Goal: Task Accomplishment & Management: Use online tool/utility

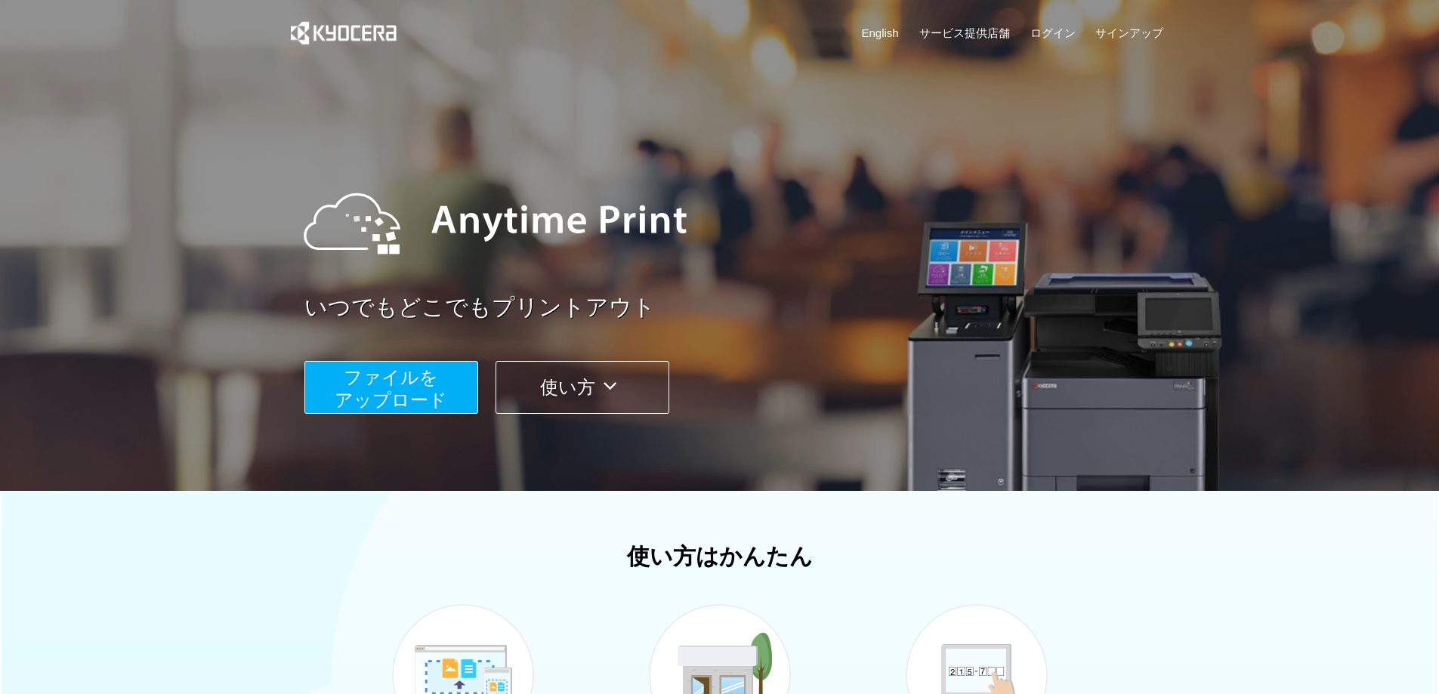
click at [410, 374] on span "ファイルを ​​アップロード" at bounding box center [391, 388] width 113 height 43
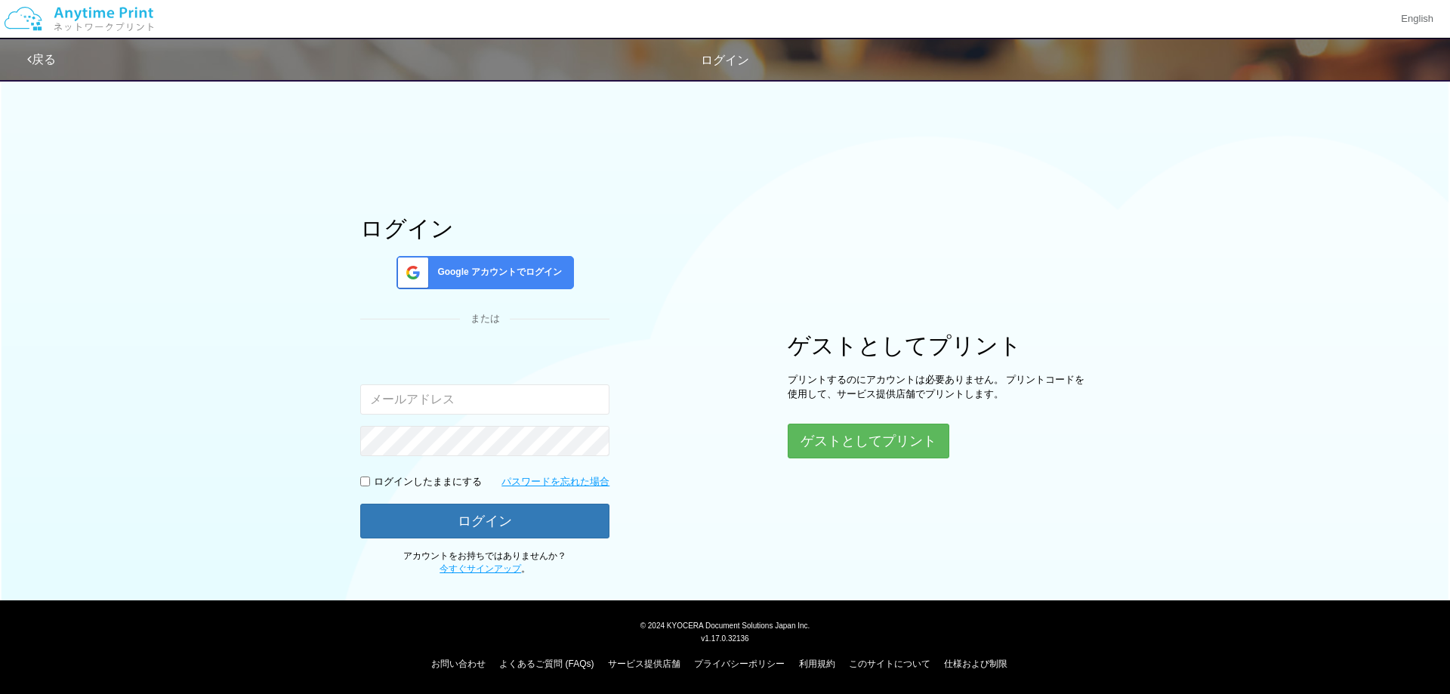
type input "tac47trigger@outlook.jp"
click at [547, 527] on button "ログイン" at bounding box center [484, 520] width 249 height 33
click at [468, 526] on button "ログイン" at bounding box center [484, 520] width 249 height 33
click at [368, 483] on input "checkbox" at bounding box center [365, 481] width 10 height 10
checkbox input "true"
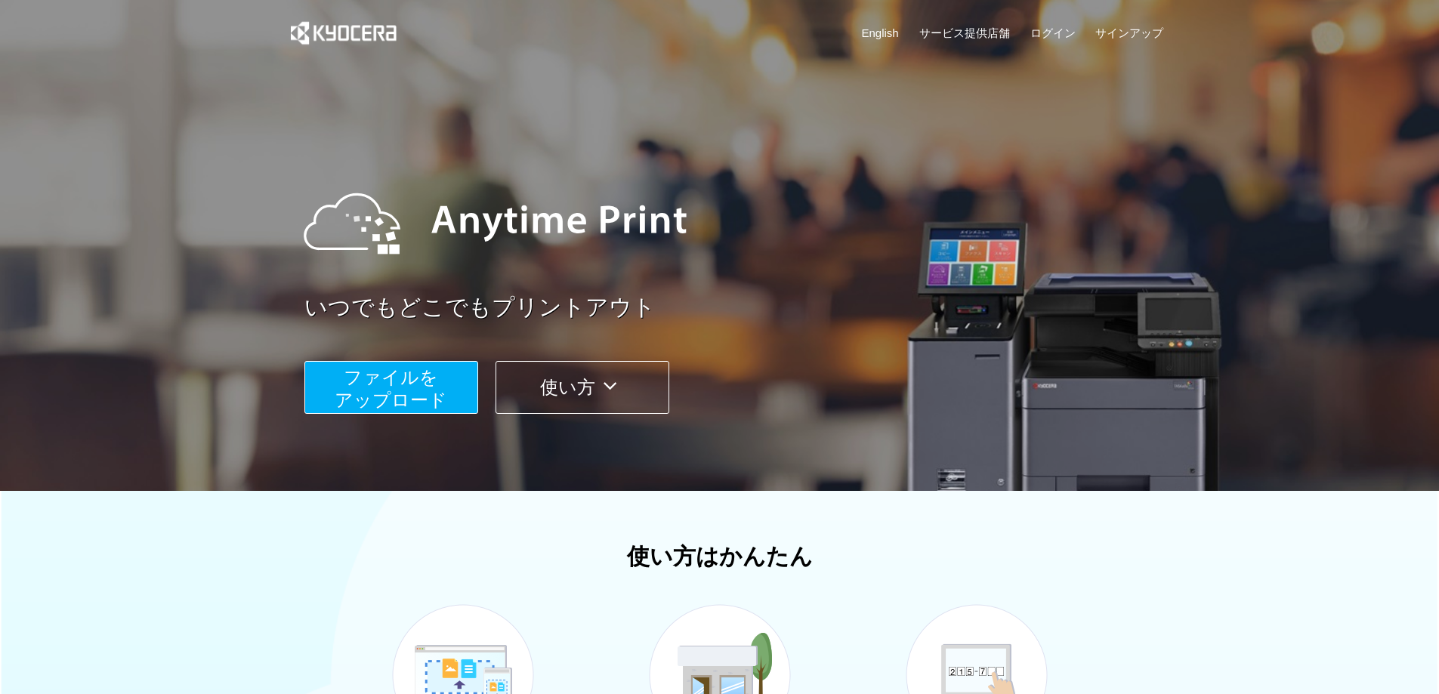
click at [402, 394] on span "ファイルを ​​アップロード" at bounding box center [391, 388] width 113 height 43
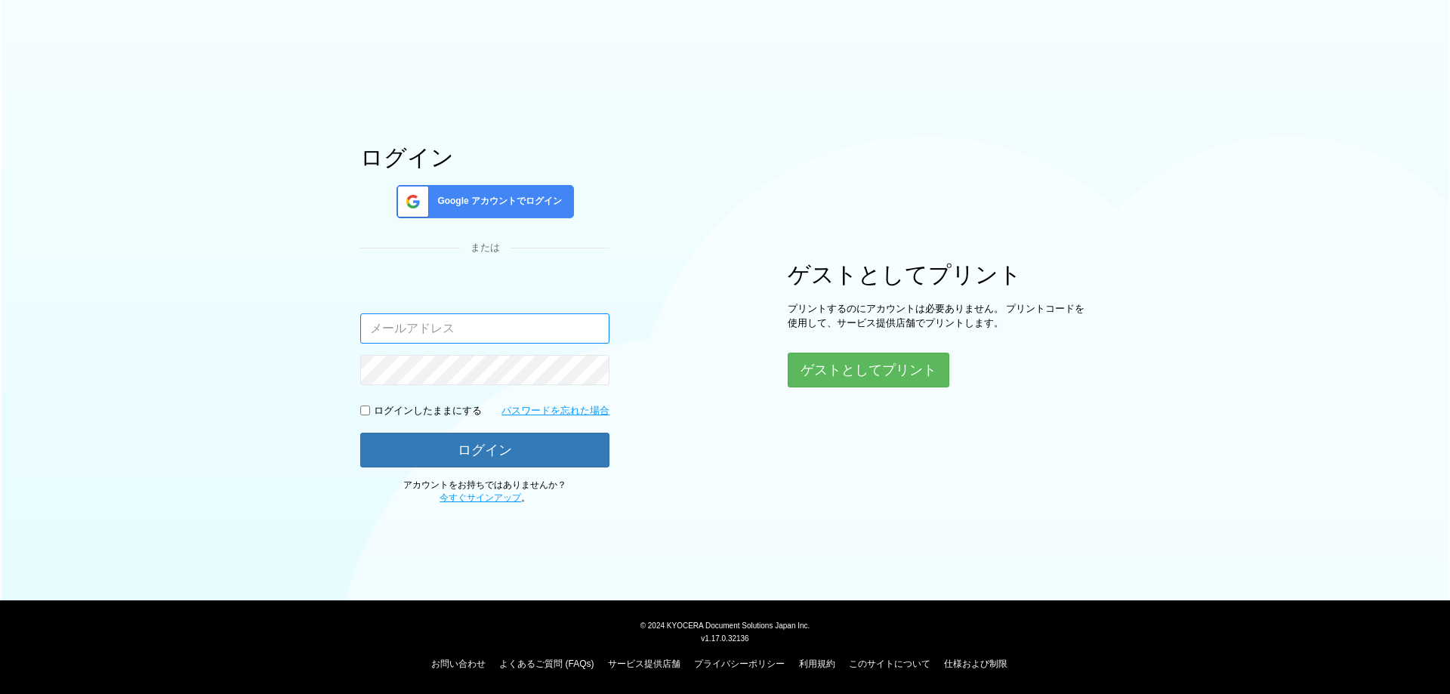
type input "tac47trigger@outlook.jp"
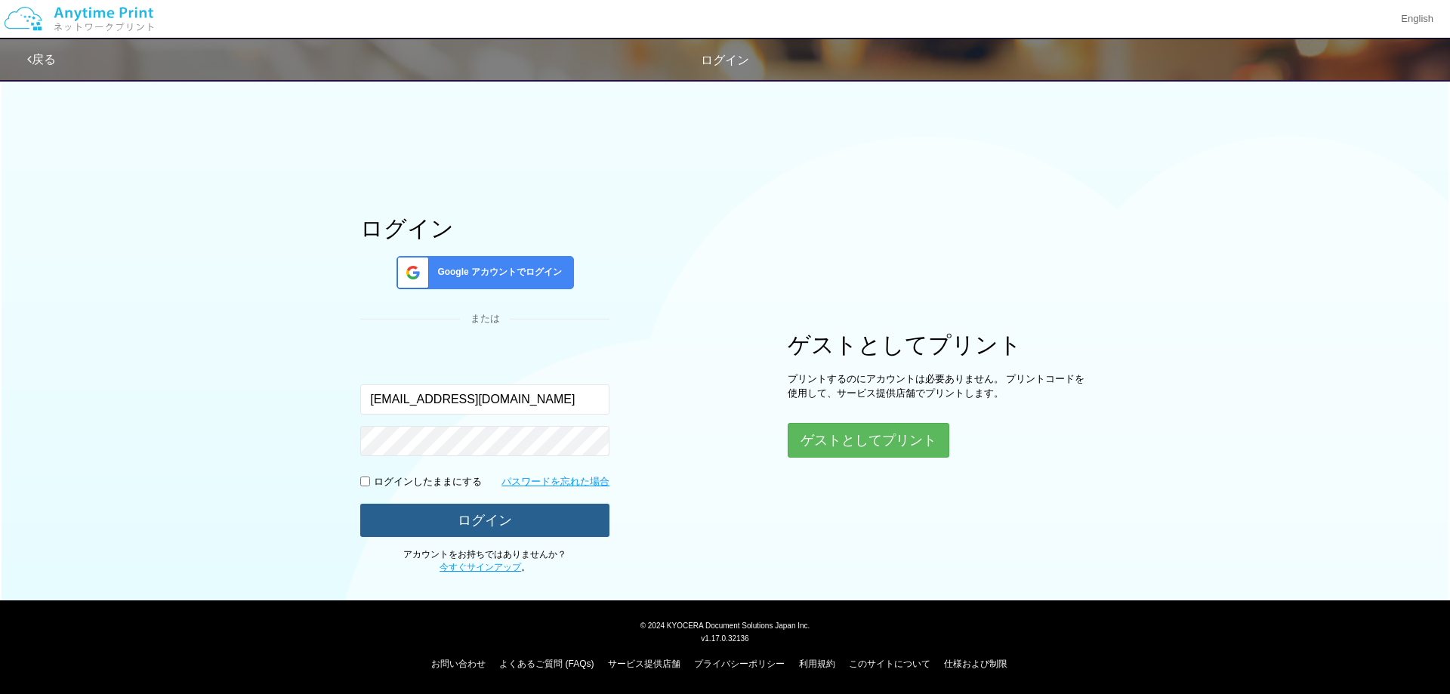
click at [476, 519] on button "ログイン" at bounding box center [484, 520] width 249 height 33
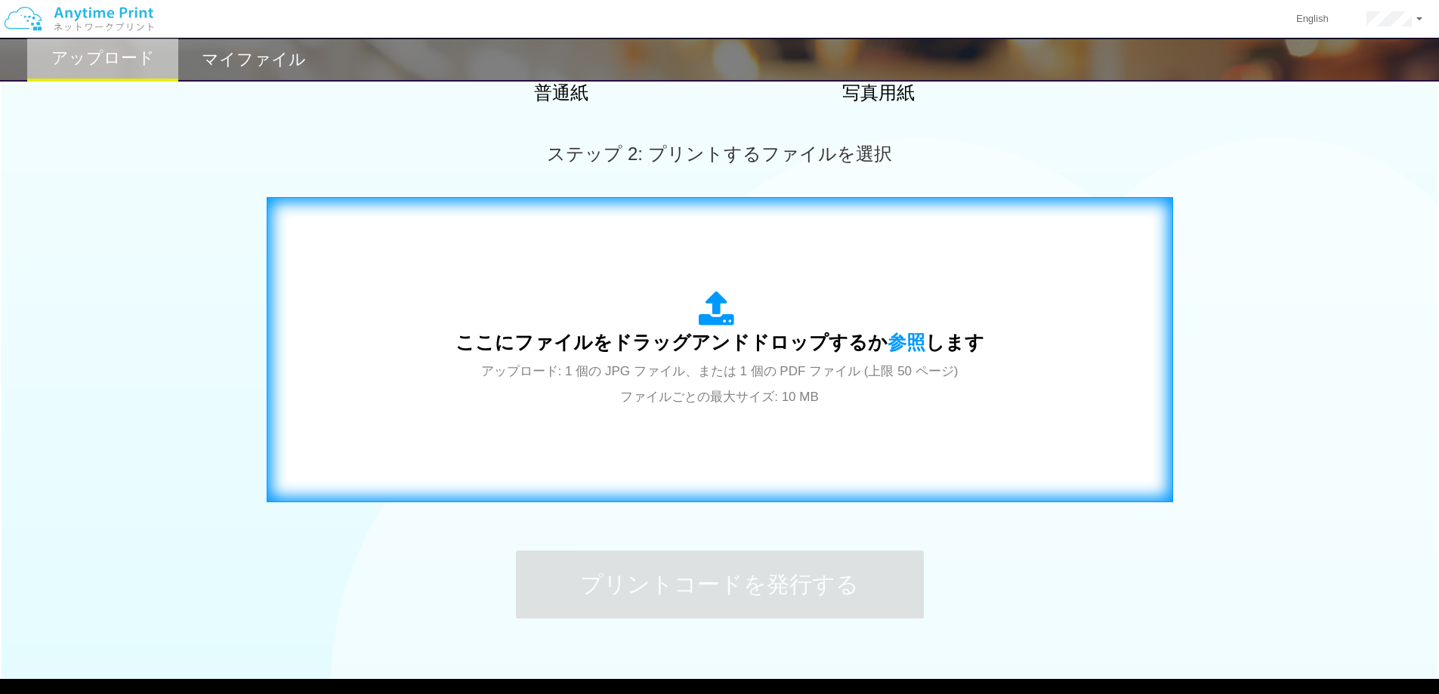
scroll to position [378, 0]
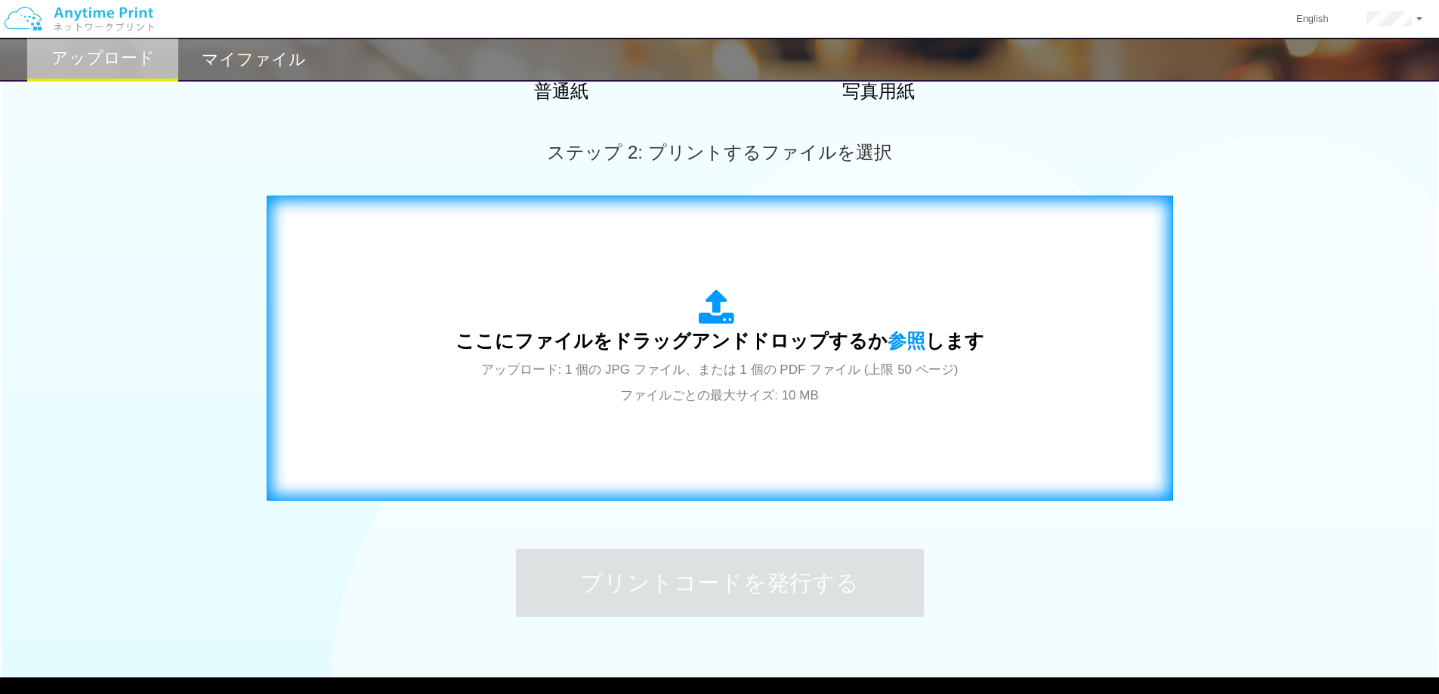
click at [609, 394] on div "ここにファイルをドラッグアンドドロップするか 参照 します アップロード: 1 個の JPG ファイル、または 1 個の PDF ファイル (上限 50 ペー…" at bounding box center [719, 348] width 529 height 118
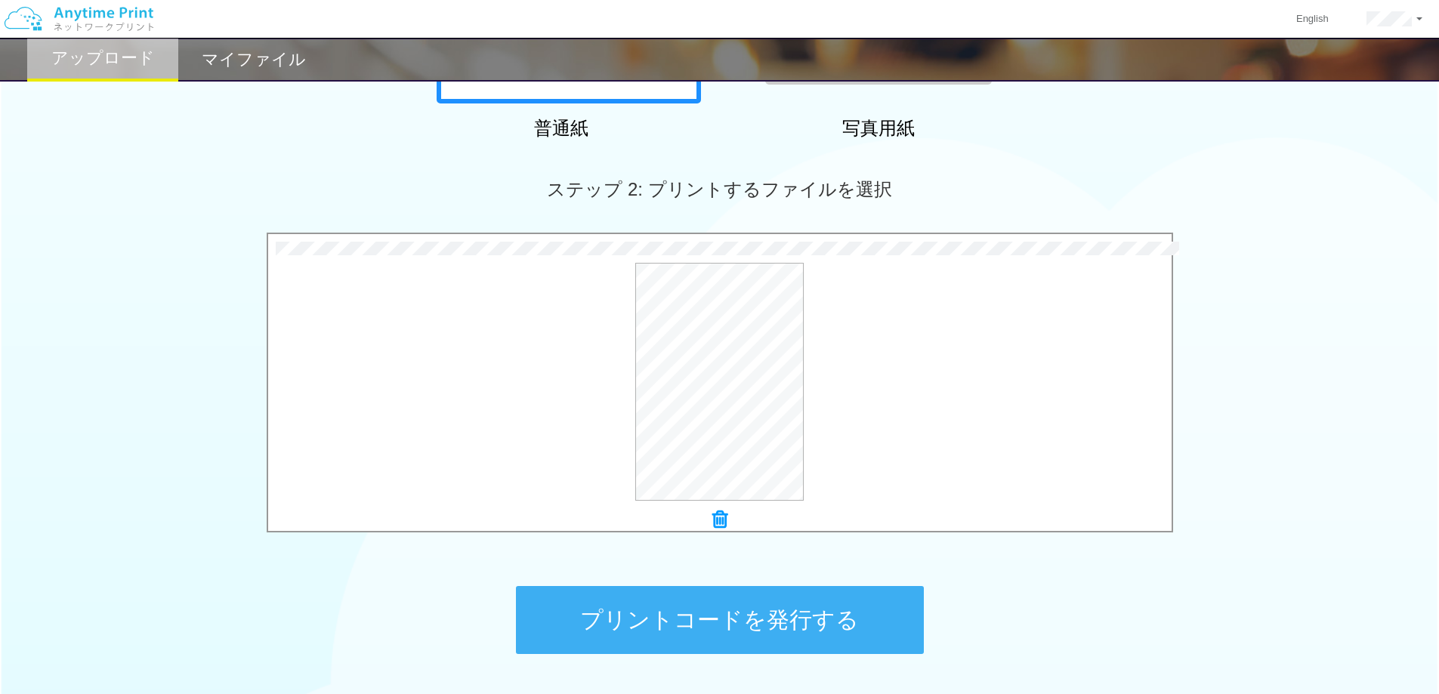
scroll to position [455, 0]
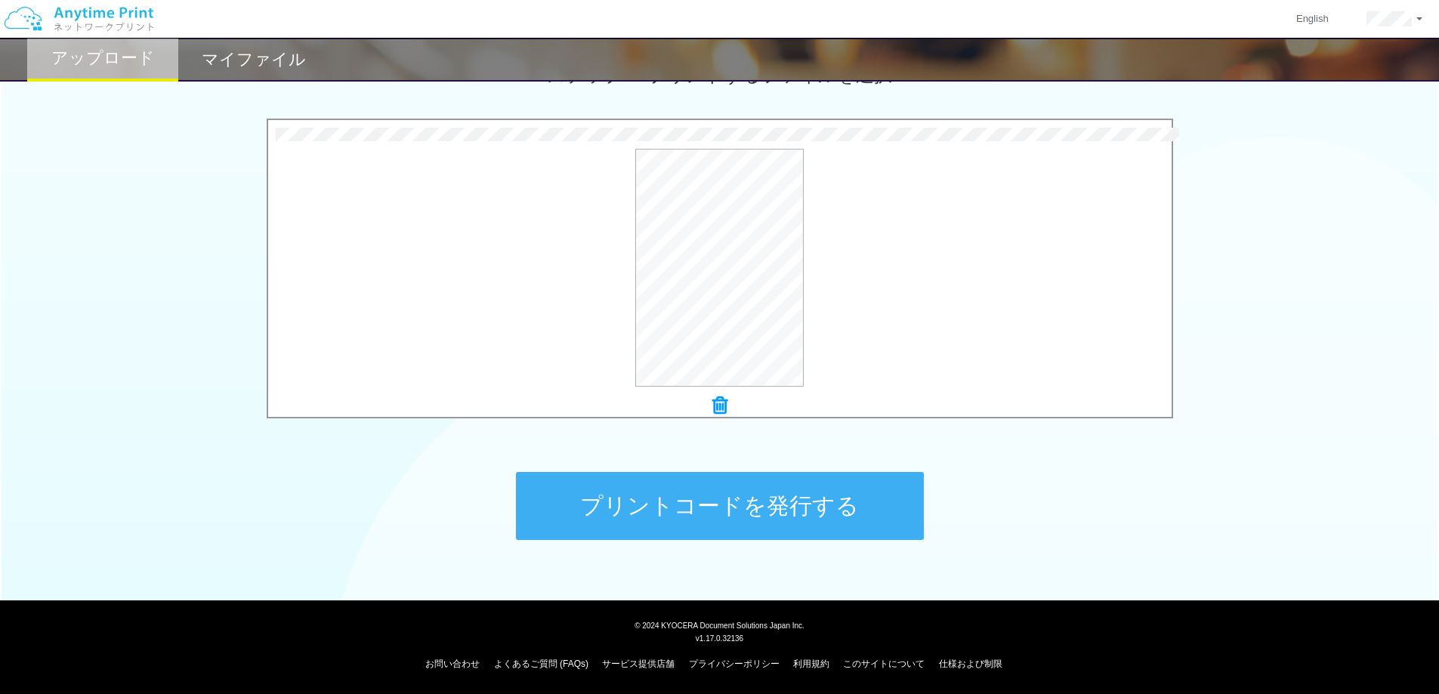
click at [710, 487] on button "プリントコードを発行する" at bounding box center [720, 506] width 408 height 68
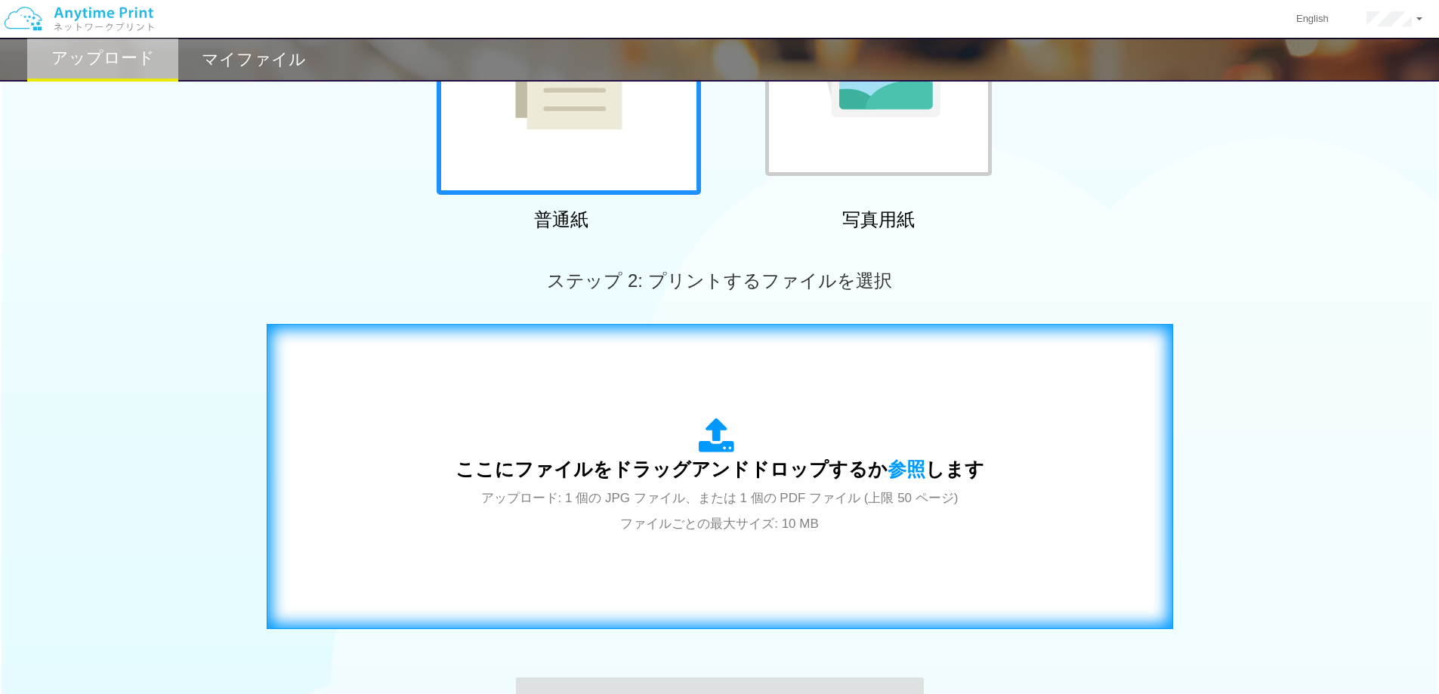
scroll to position [302, 0]
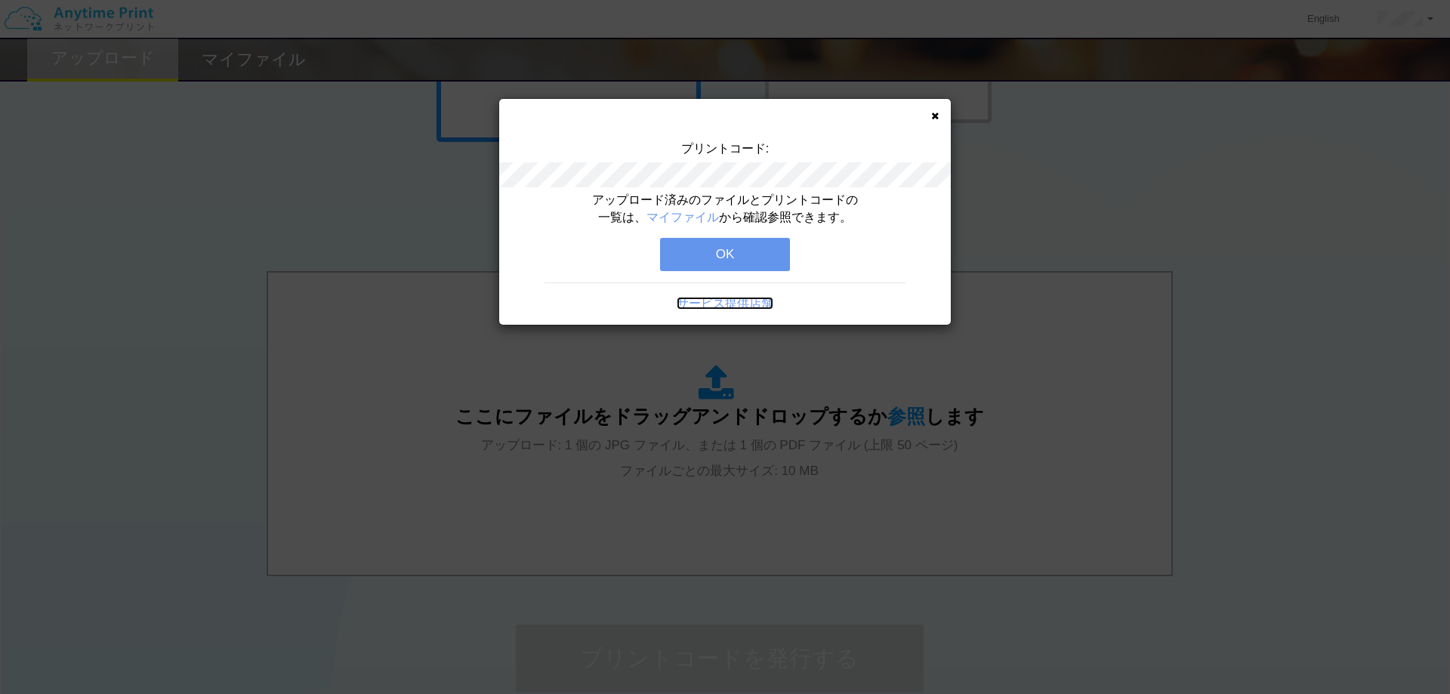
click at [756, 298] on link "サービス提供店舗" at bounding box center [725, 303] width 97 height 13
click at [734, 254] on button "OK" at bounding box center [725, 254] width 130 height 33
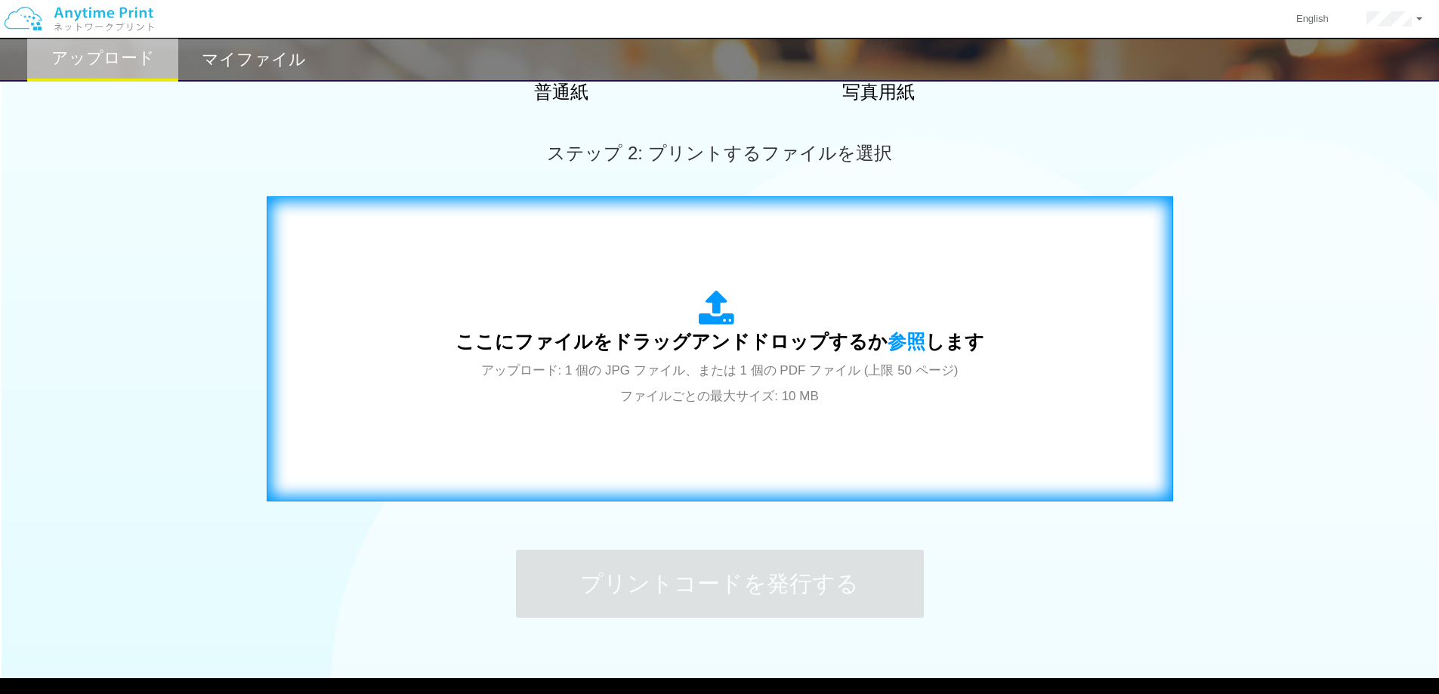
scroll to position [378, 0]
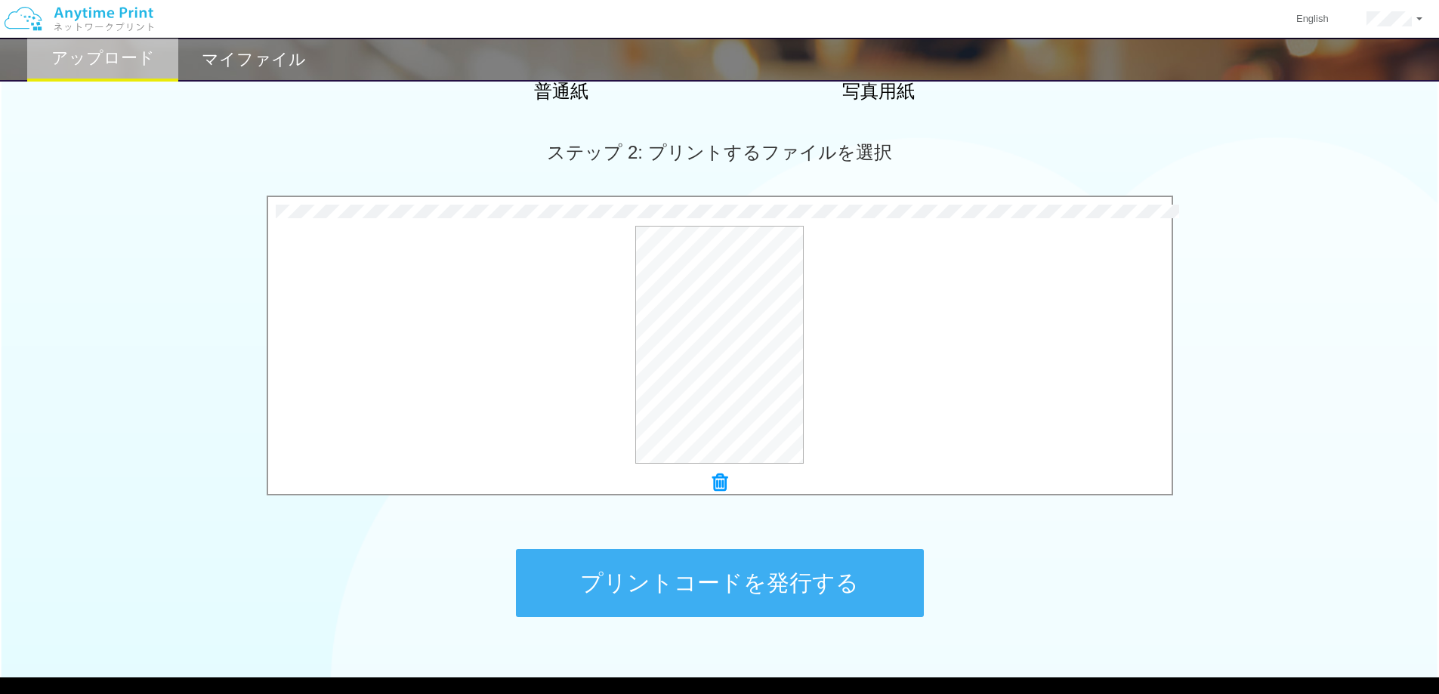
click at [669, 579] on button "プリントコードを発行する" at bounding box center [720, 583] width 408 height 68
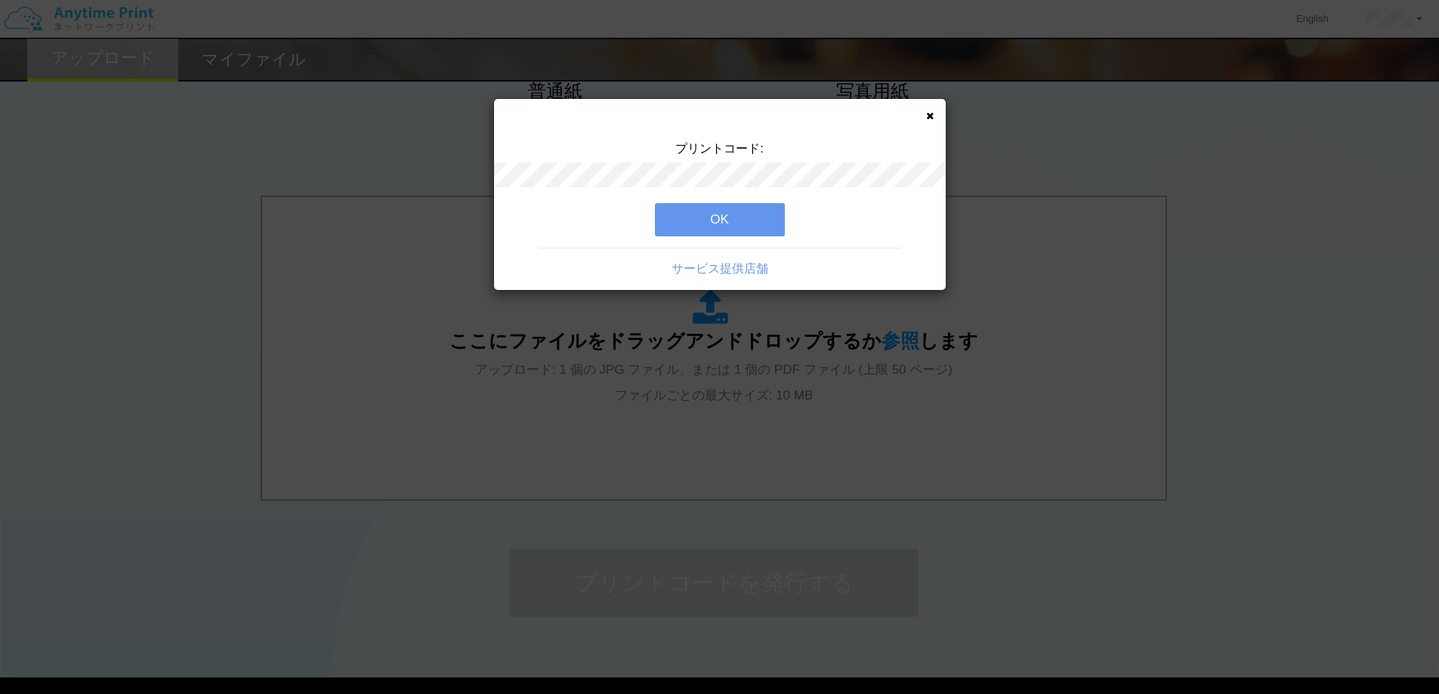
scroll to position [0, 0]
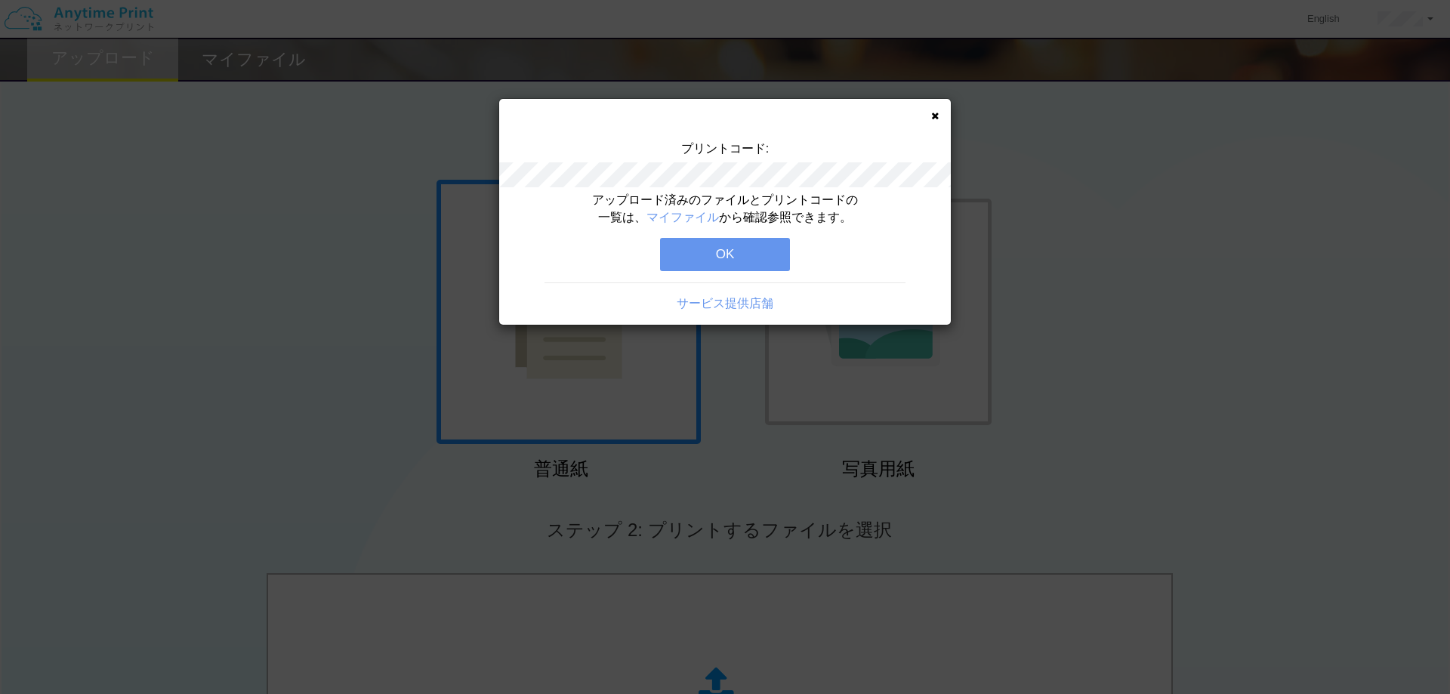
click at [727, 248] on button "OK" at bounding box center [725, 254] width 130 height 33
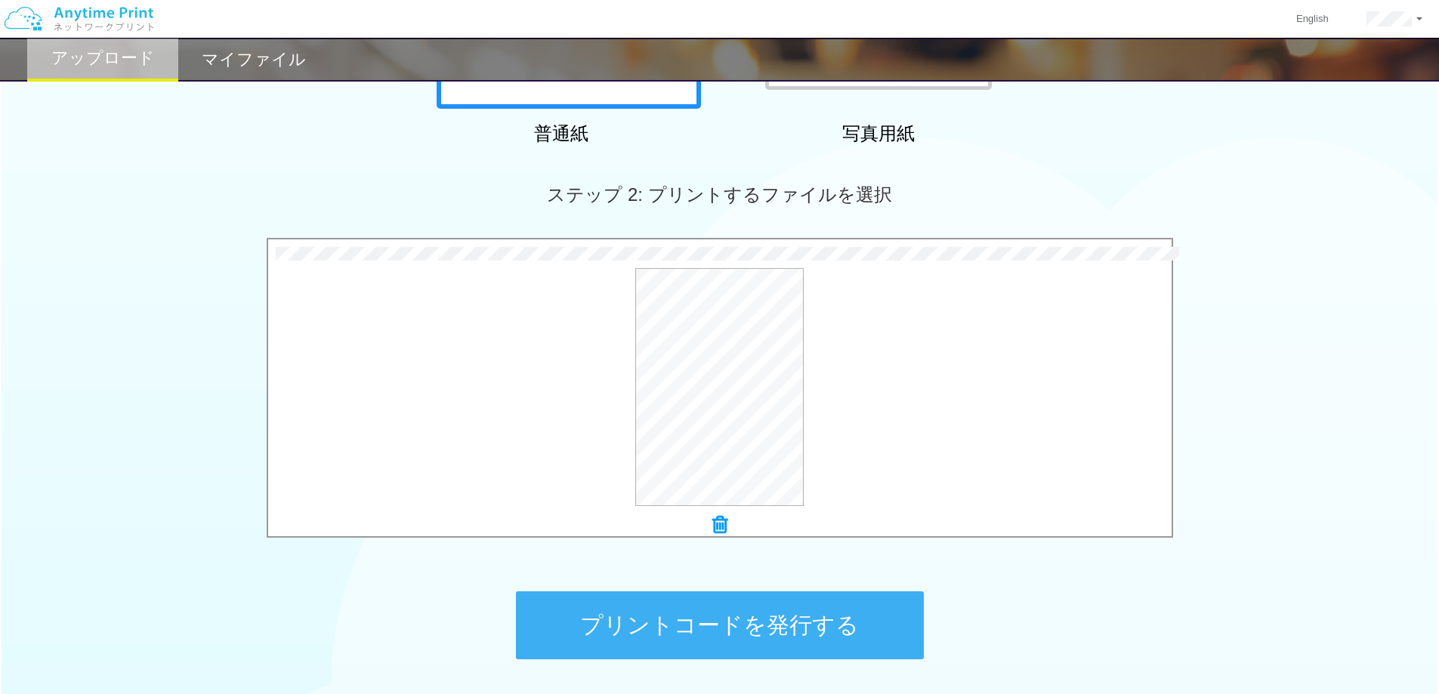
scroll to position [378, 0]
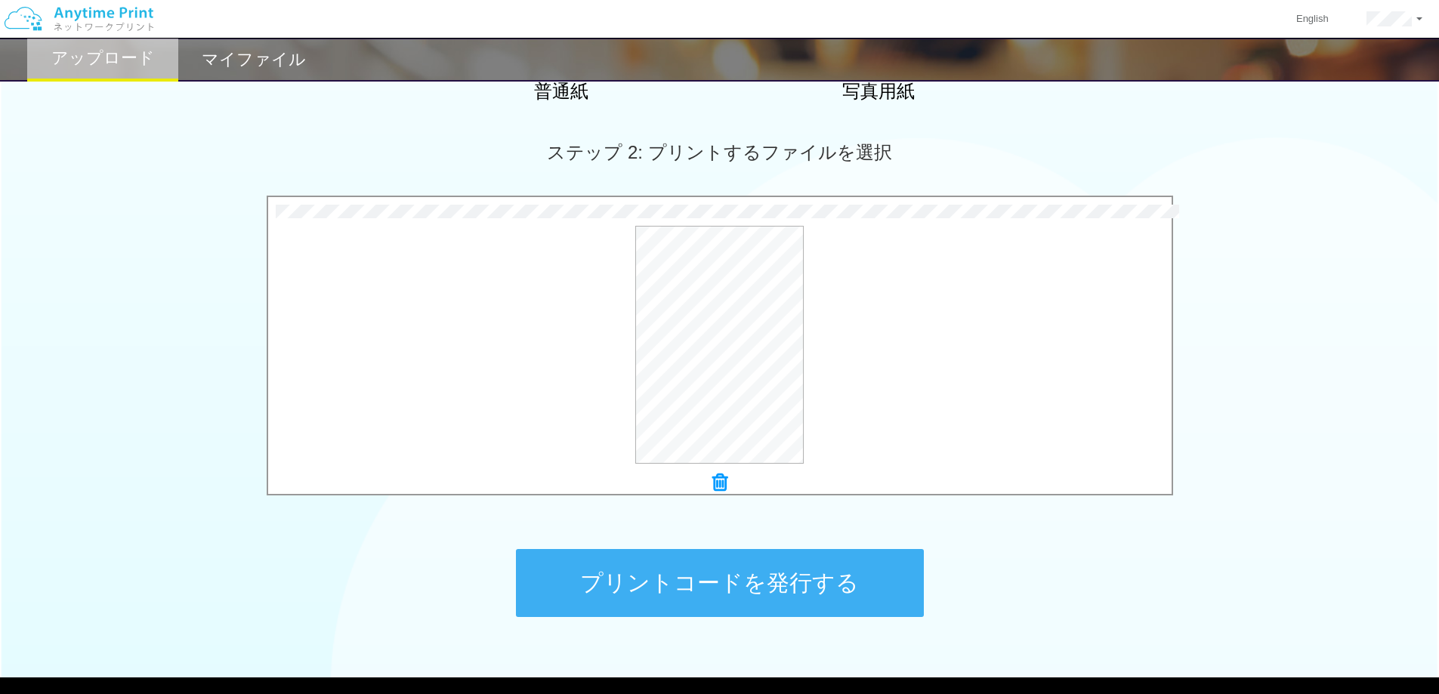
click at [634, 575] on button "プリントコードを発行する" at bounding box center [720, 583] width 408 height 68
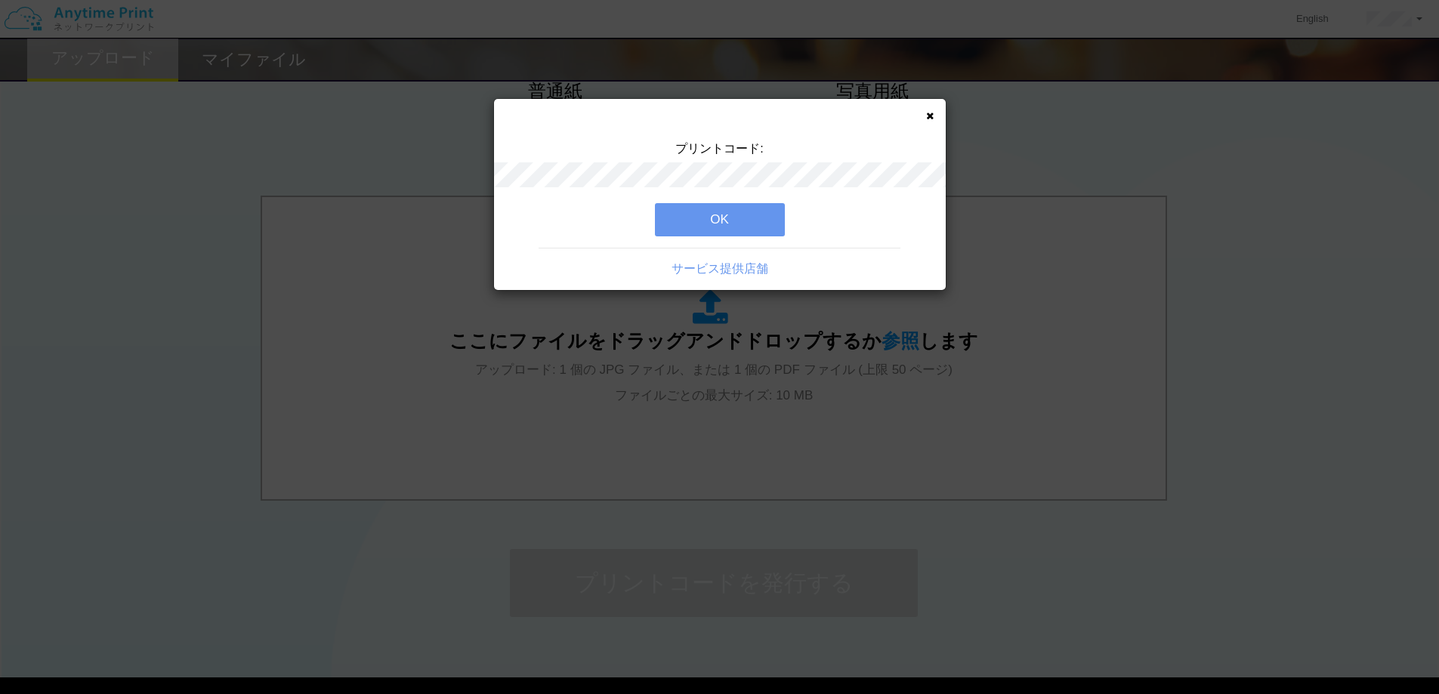
scroll to position [0, 0]
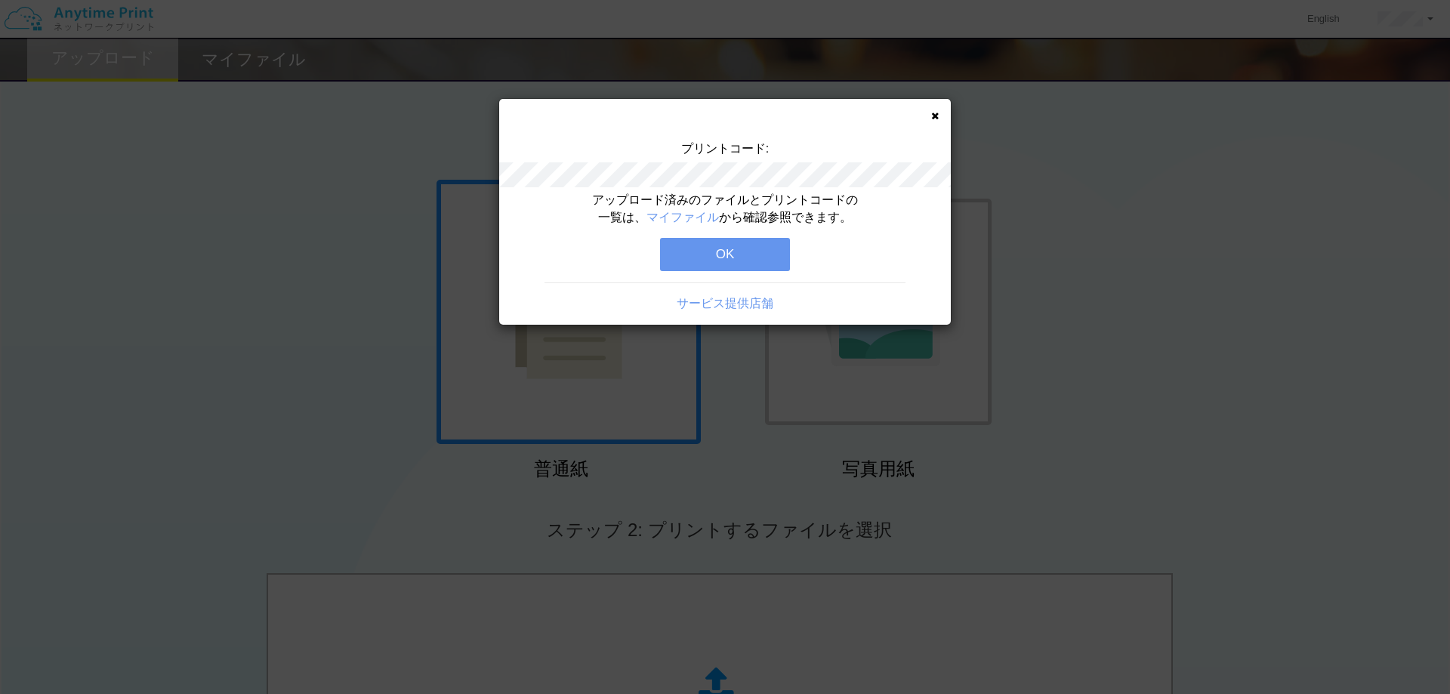
click at [695, 258] on button "OK" at bounding box center [725, 254] width 130 height 33
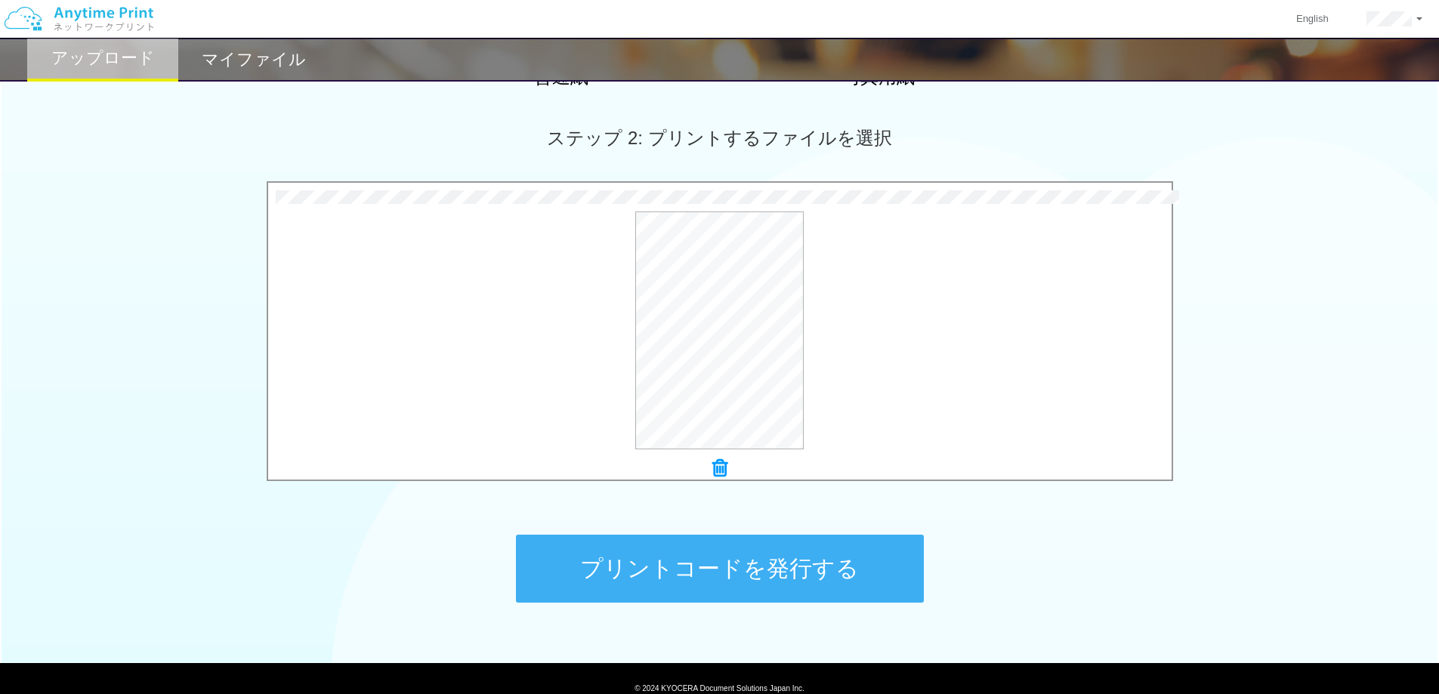
scroll to position [453, 0]
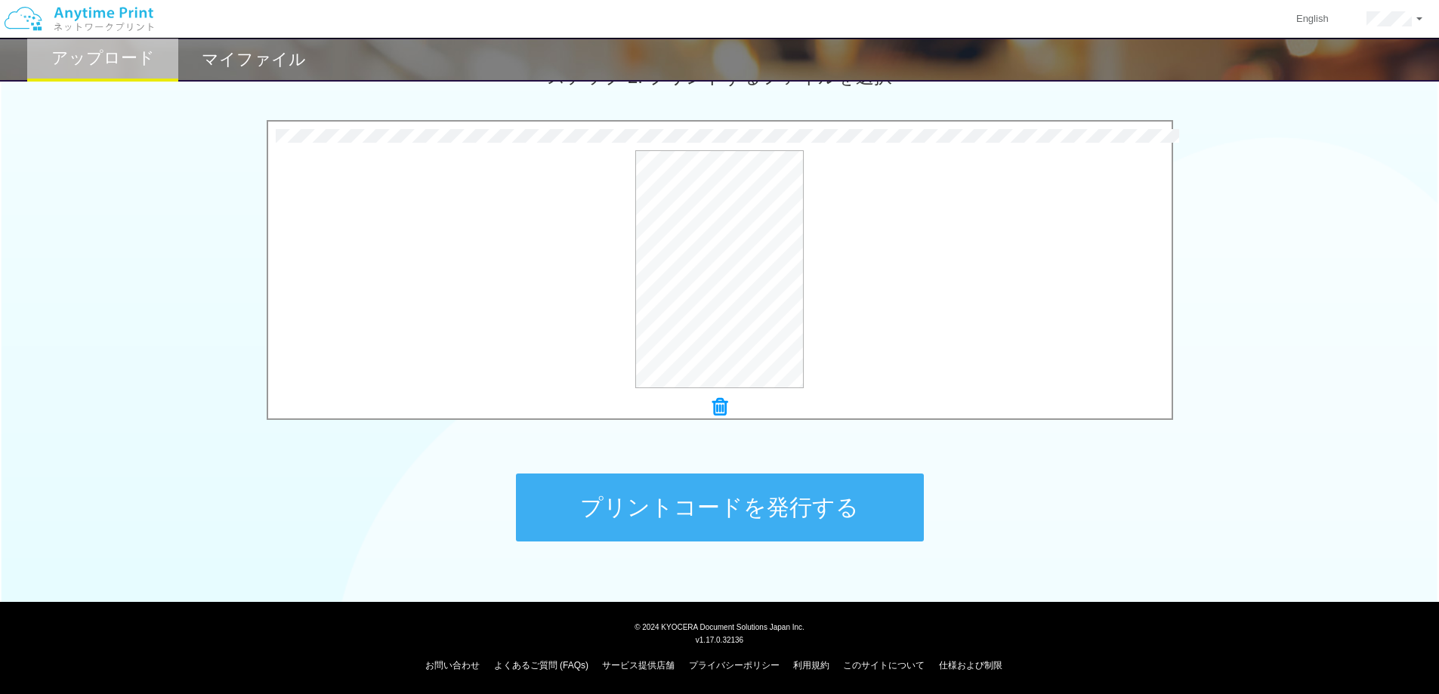
click at [726, 519] on button "プリントコードを発行する" at bounding box center [720, 507] width 408 height 68
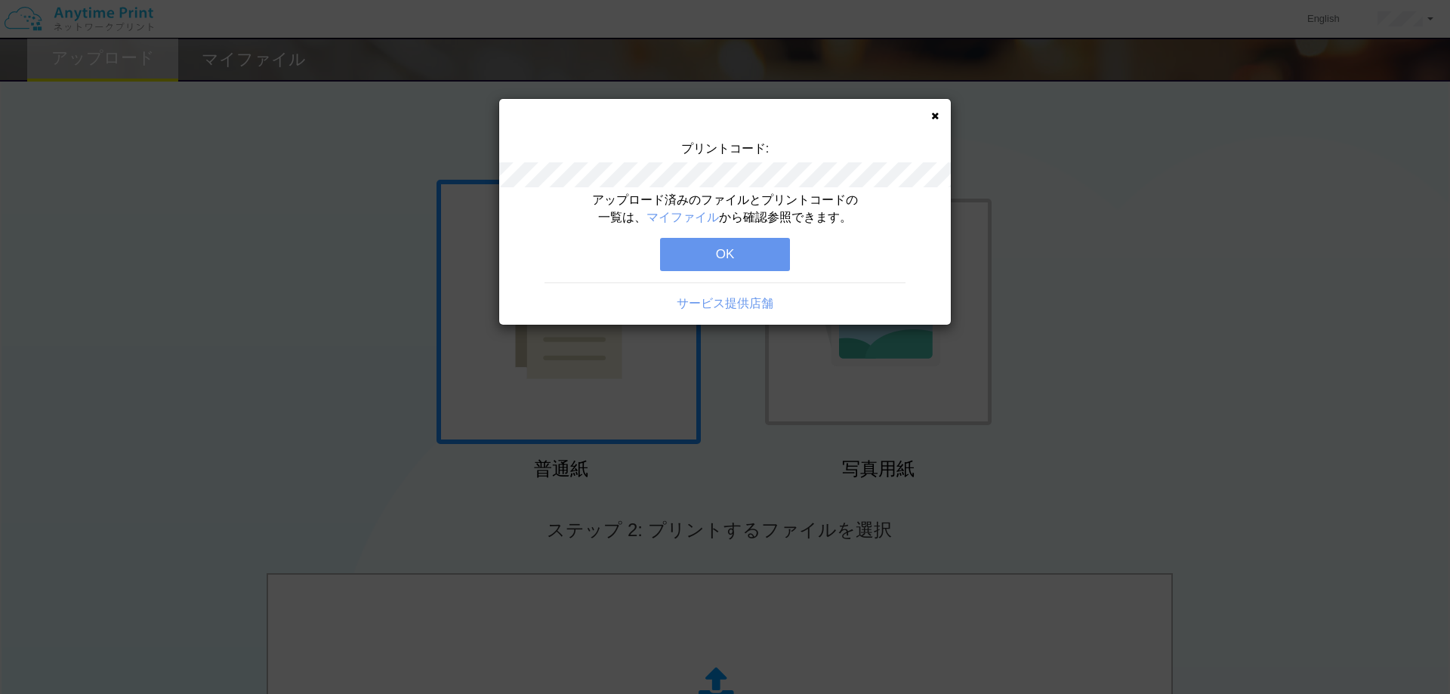
click at [677, 267] on button "OK" at bounding box center [725, 254] width 130 height 33
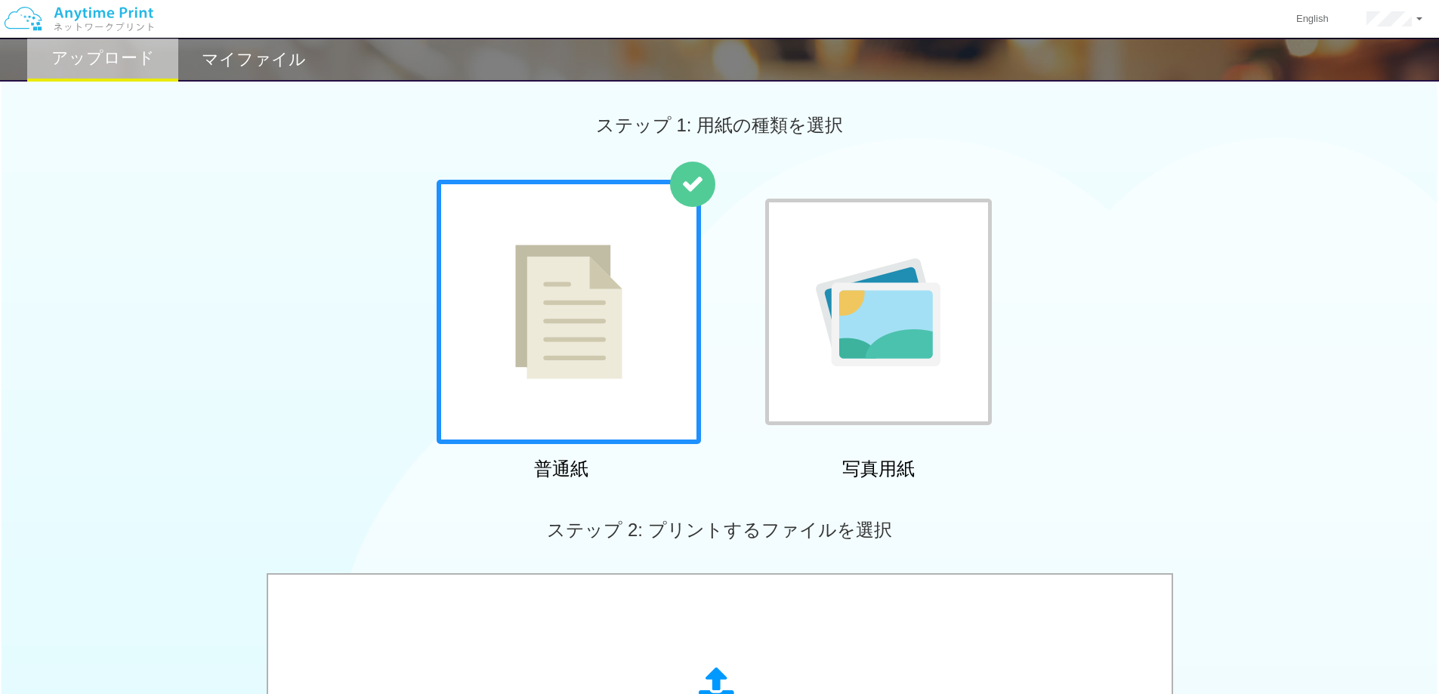
click at [255, 65] on h2 "マイファイル" at bounding box center [254, 60] width 104 height 18
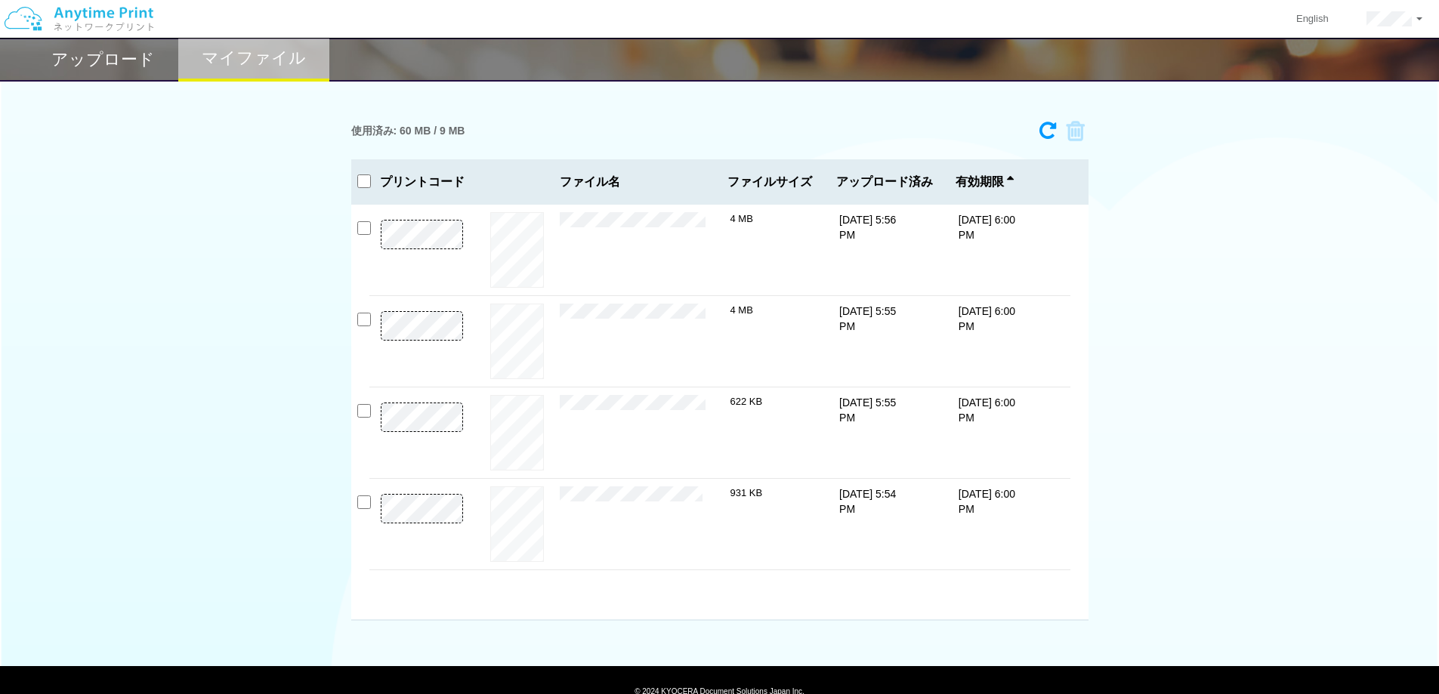
click at [1040, 125] on icon at bounding box center [1047, 131] width 17 height 20
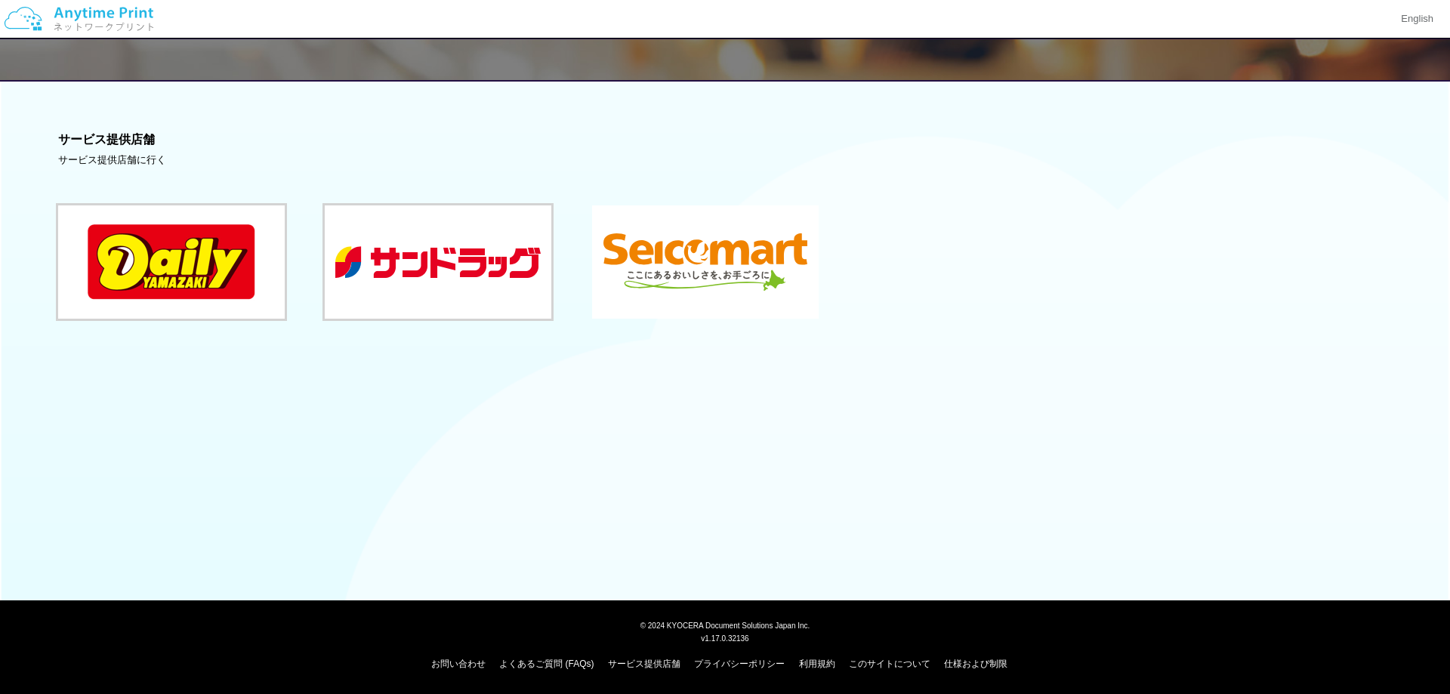
click at [751, 279] on button at bounding box center [705, 261] width 227 height 113
